Goal: Task Accomplishment & Management: Manage account settings

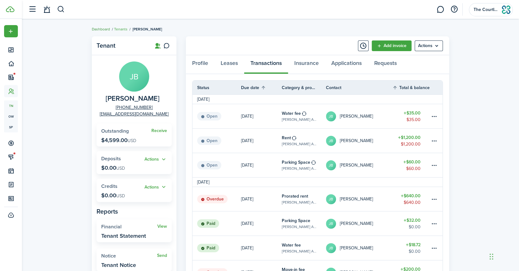
click at [102, 28] on link "Dashboard" at bounding box center [101, 29] width 18 height 6
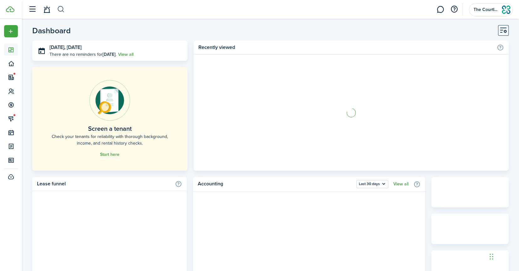
click at [60, 8] on button "button" at bounding box center [61, 9] width 8 height 11
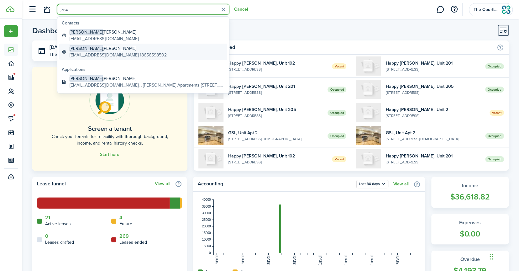
type input "jaso"
click at [83, 53] on global-search-item-description "[EMAIL_ADDRESS][DOMAIN_NAME] 18656598502" at bounding box center [118, 55] width 97 height 7
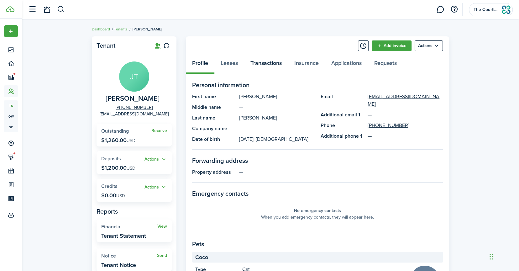
click at [266, 66] on link "Transactions" at bounding box center [266, 64] width 44 height 19
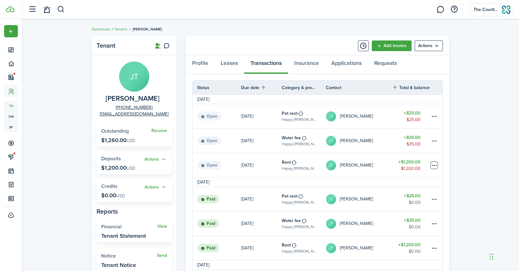
click at [435, 166] on table-menu-btn-icon at bounding box center [434, 165] width 8 height 8
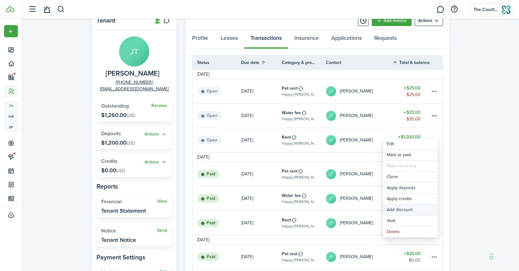
scroll to position [63, 0]
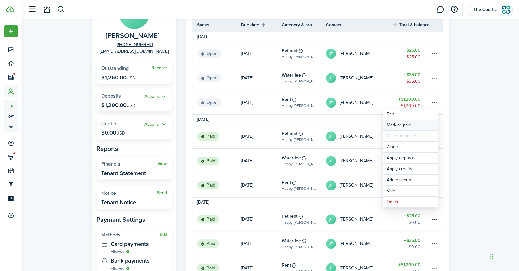
click at [412, 124] on link "Mark as paid" at bounding box center [410, 125] width 55 height 11
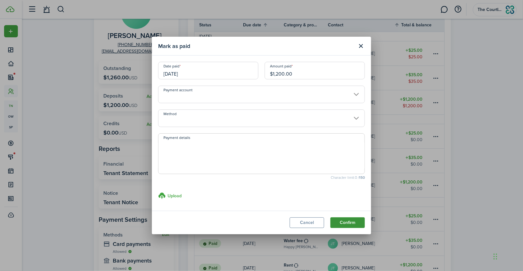
click at [342, 221] on button "Confirm" at bounding box center [348, 222] width 34 height 11
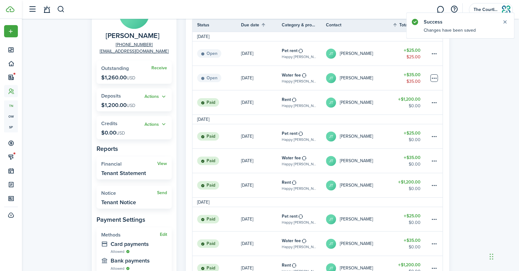
click at [435, 77] on table-menu-btn-icon at bounding box center [434, 78] width 8 height 8
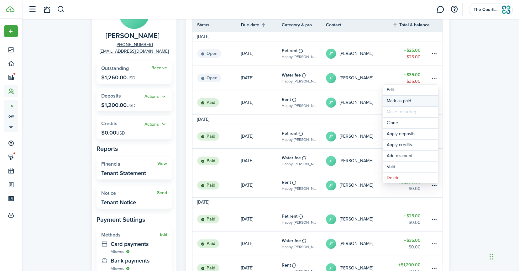
click at [408, 102] on link "Mark as paid" at bounding box center [410, 101] width 55 height 11
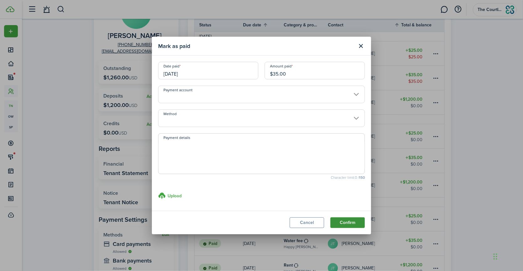
click at [339, 222] on button "Confirm" at bounding box center [348, 222] width 34 height 11
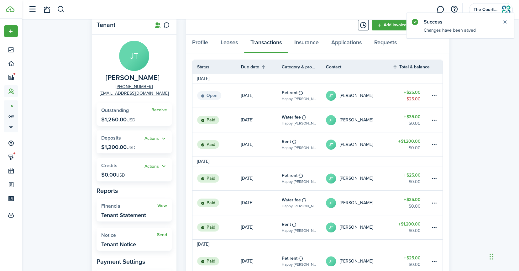
scroll to position [0, 0]
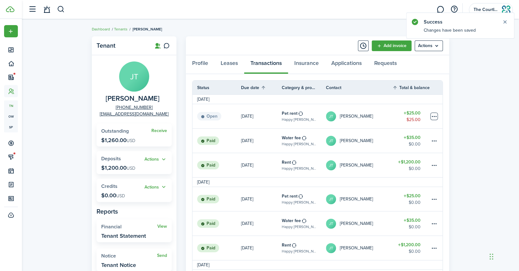
click at [435, 117] on table-menu-btn-icon at bounding box center [434, 116] width 8 height 8
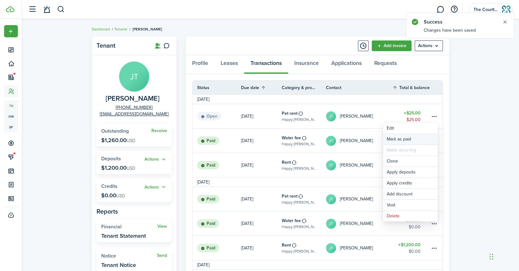
click at [408, 139] on link "Mark as paid" at bounding box center [410, 139] width 55 height 11
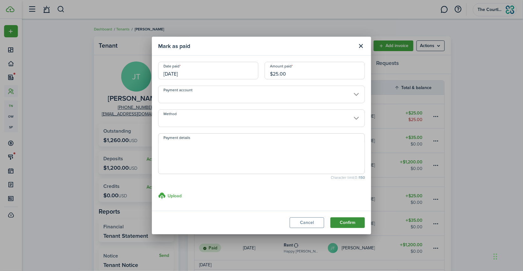
click at [346, 225] on button "Confirm" at bounding box center [348, 222] width 34 height 11
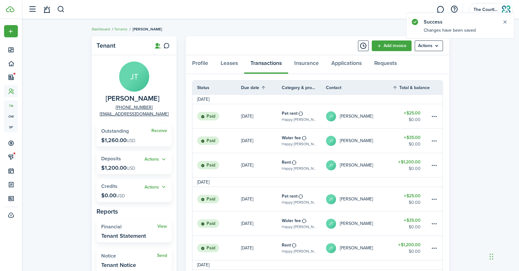
click at [92, 28] on link "Dashboard" at bounding box center [101, 29] width 18 height 6
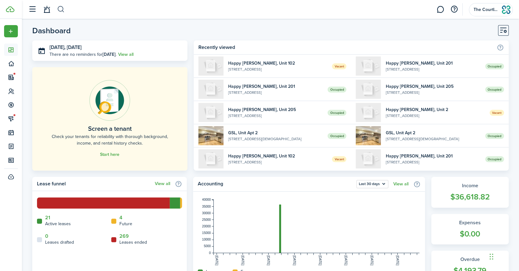
click at [60, 8] on button "button" at bounding box center [61, 9] width 8 height 11
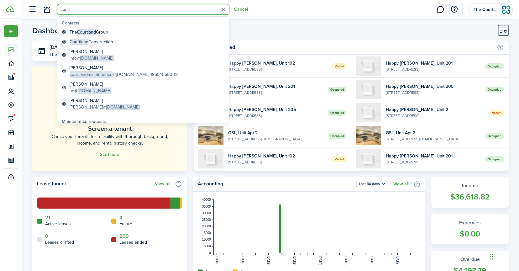
type input "court"
click at [104, 30] on global-search-item-title "The Courtland Group" at bounding box center [89, 32] width 39 height 7
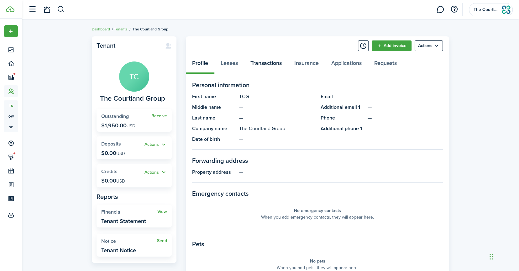
click at [256, 62] on link "Transactions" at bounding box center [266, 64] width 44 height 19
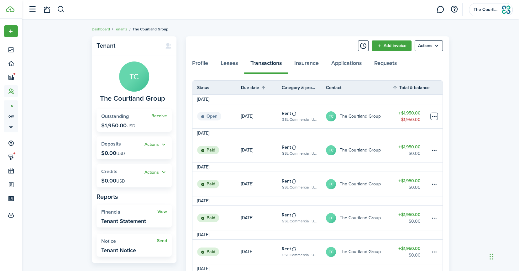
click at [434, 116] on table-menu-btn-icon at bounding box center [434, 116] width 8 height 8
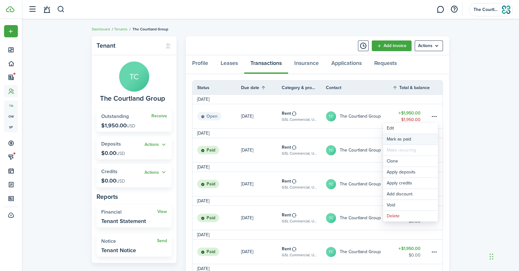
click at [404, 138] on link "Mark as paid" at bounding box center [410, 139] width 55 height 11
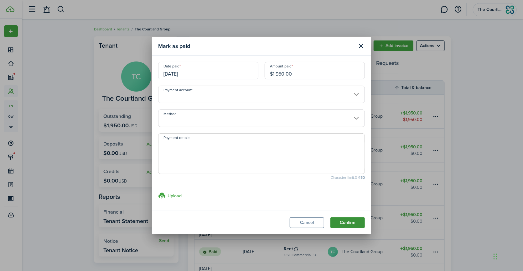
click at [334, 223] on button "Confirm" at bounding box center [348, 222] width 34 height 11
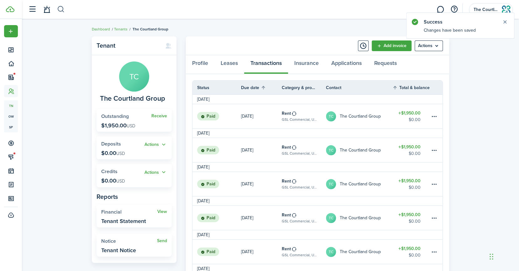
click at [58, 6] on button "button" at bounding box center [61, 9] width 8 height 11
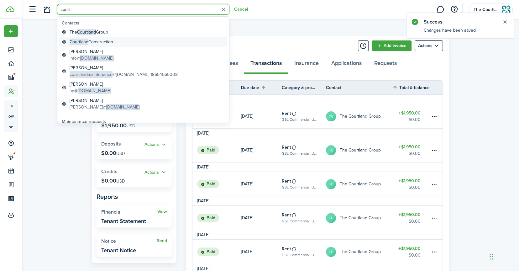
type input "courtl"
click at [107, 41] on global-search-item-title "Courtland Construction" at bounding box center [92, 42] width 44 height 7
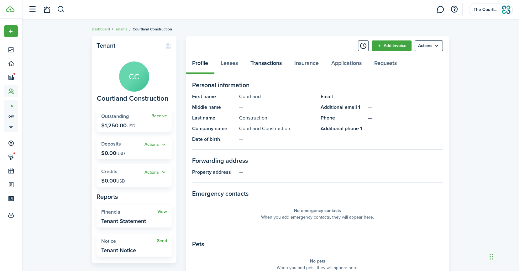
click at [278, 66] on link "Transactions" at bounding box center [266, 64] width 44 height 19
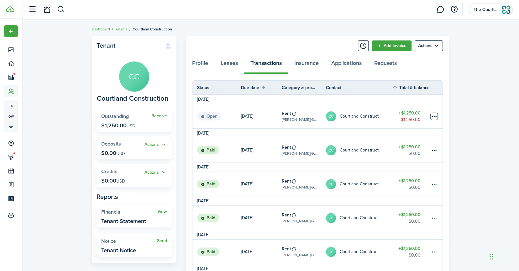
click at [434, 117] on table-menu-btn-icon at bounding box center [434, 116] width 8 height 8
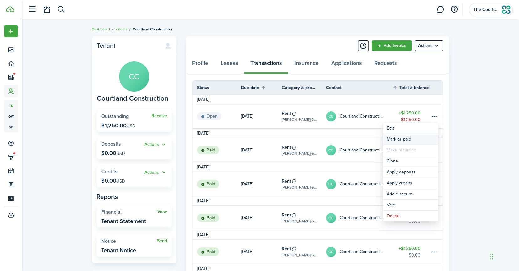
click at [418, 136] on link "Mark as paid" at bounding box center [410, 139] width 55 height 11
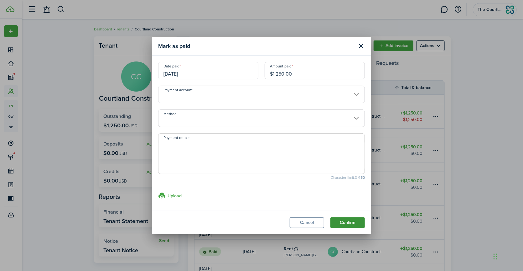
click at [345, 222] on button "Confirm" at bounding box center [348, 222] width 34 height 11
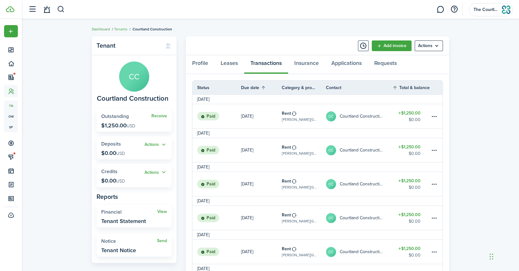
click at [105, 28] on link "Dashboard" at bounding box center [101, 29] width 18 height 6
